Goal: Task Accomplishment & Management: Use online tool/utility

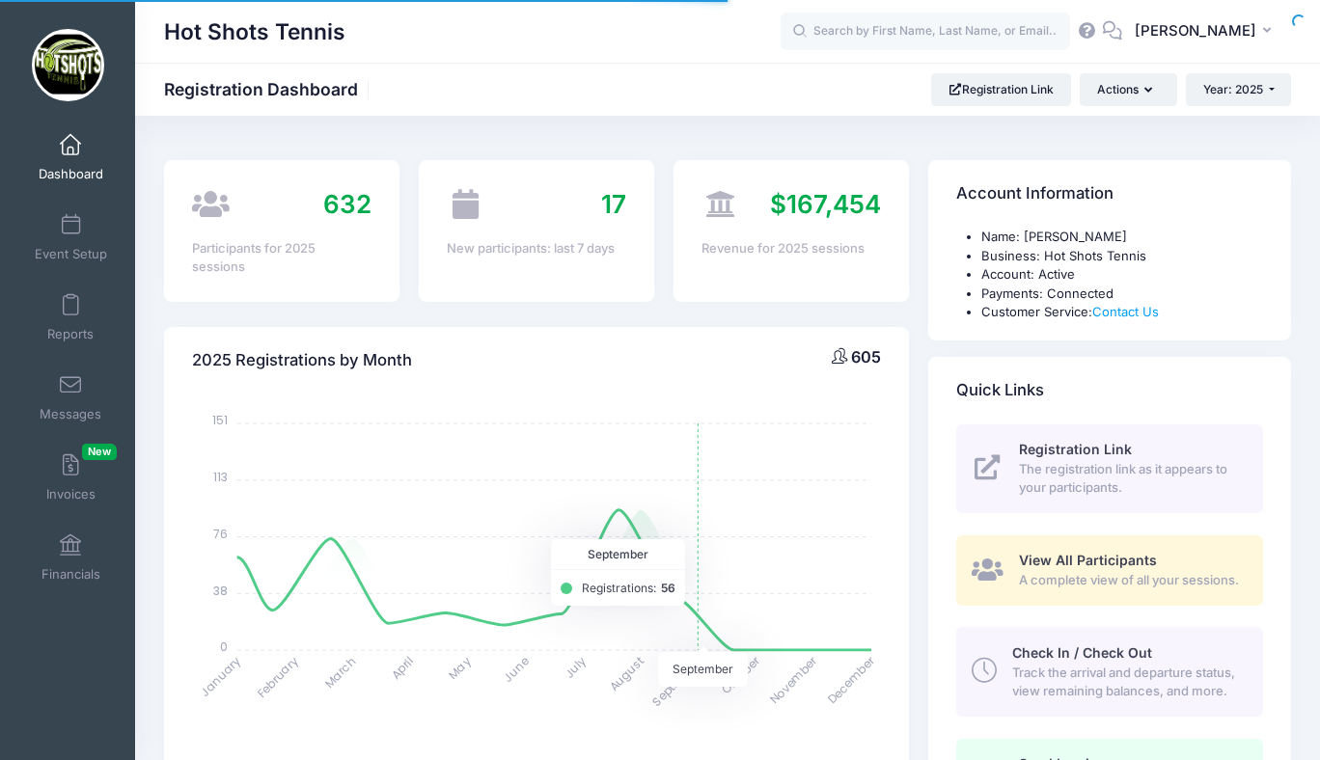
select select
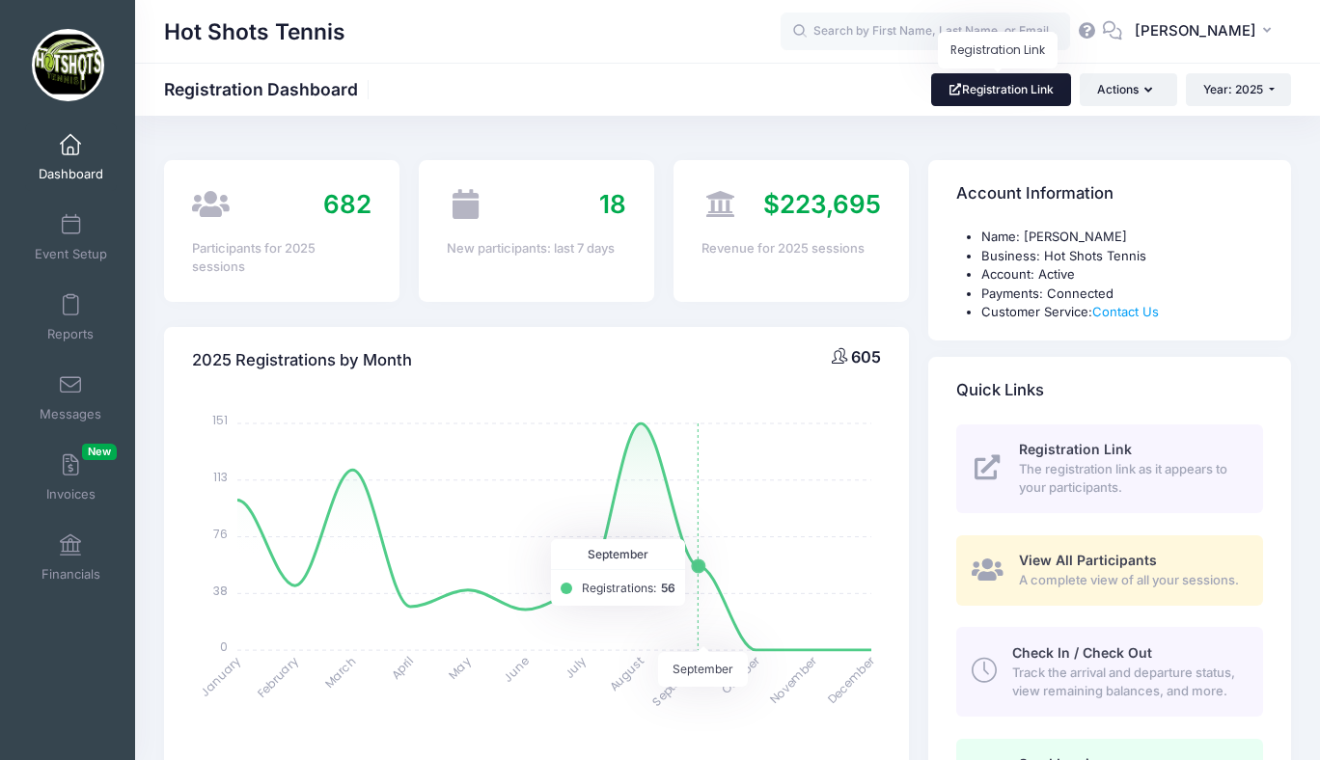
click at [987, 95] on link "Registration Link" at bounding box center [1001, 89] width 140 height 33
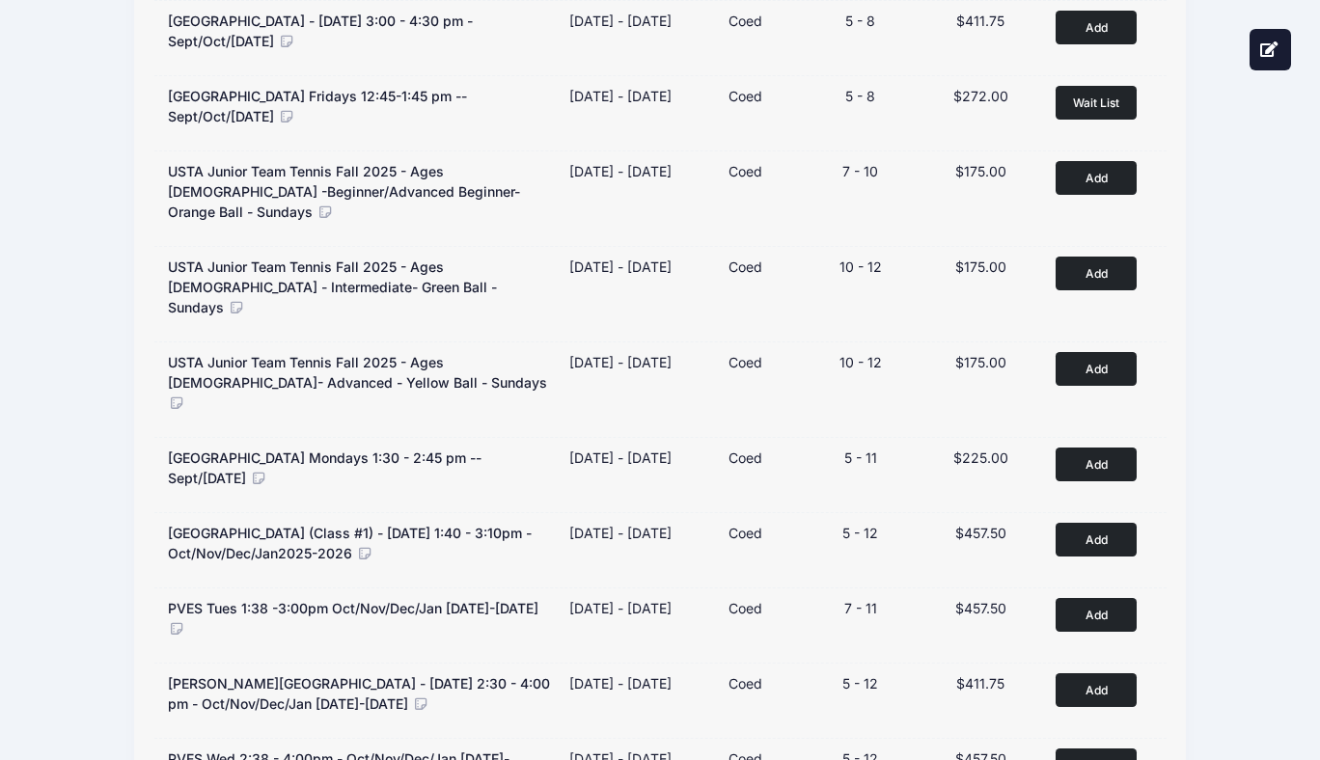
scroll to position [961, 0]
